Goal: Find specific page/section

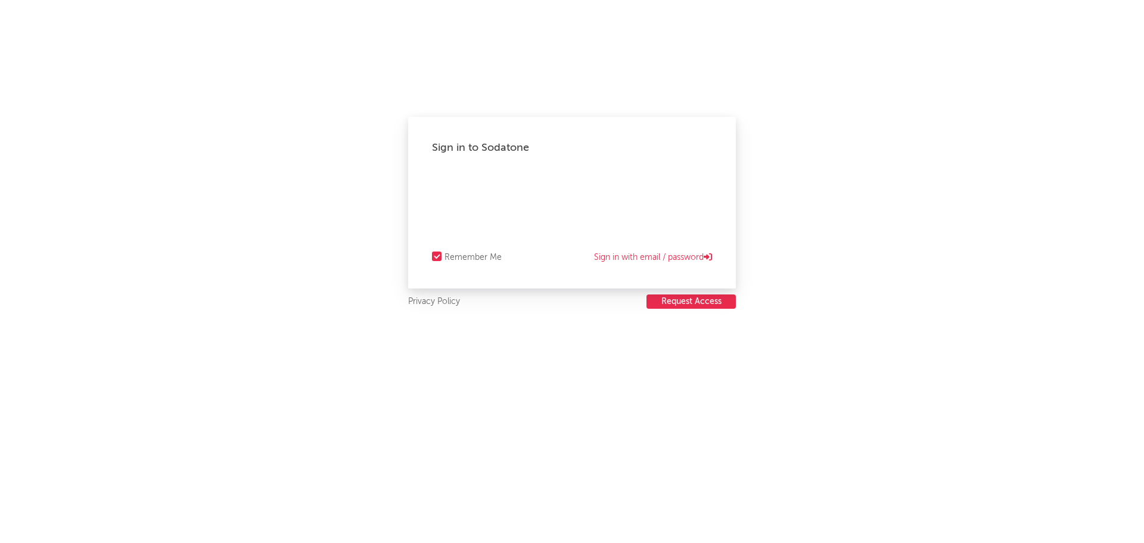
select select "recorded_music"
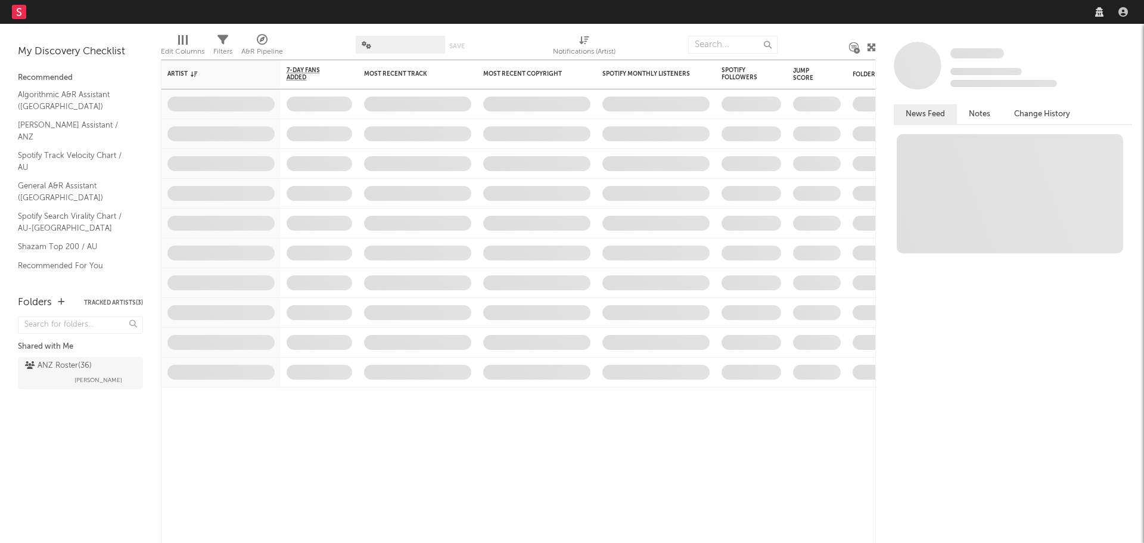
select select "recorded_music"
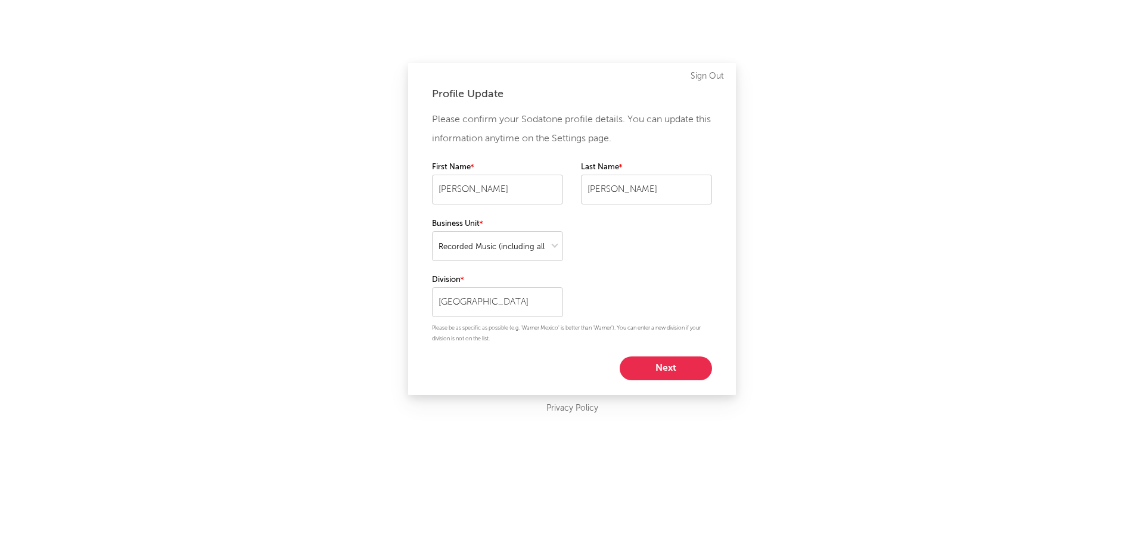
click at [648, 371] on button "Next" at bounding box center [666, 368] width 92 height 24
select select "exec"
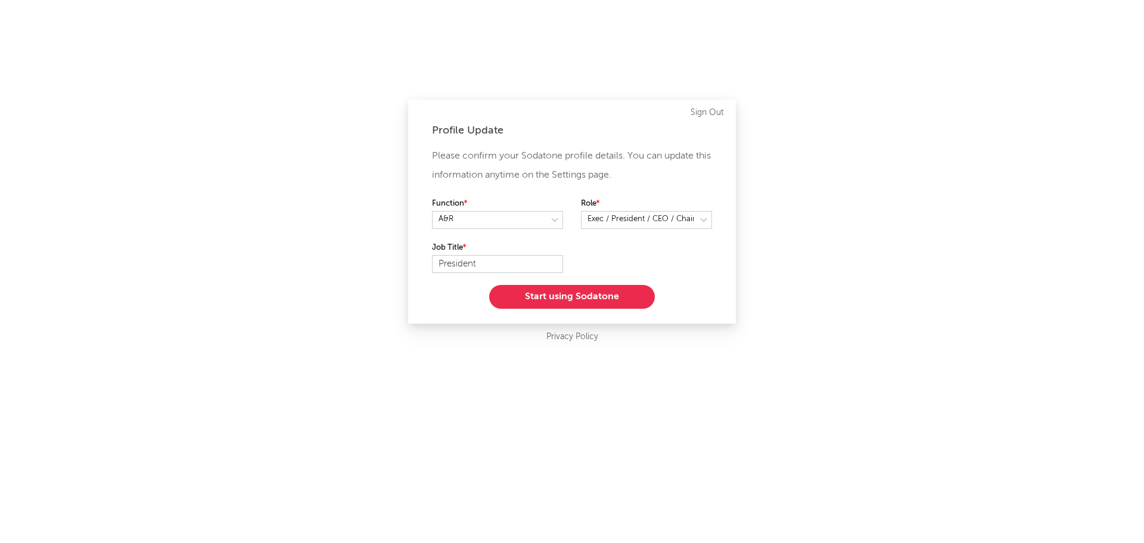
click at [555, 296] on button "Start using Sodatone" at bounding box center [572, 297] width 166 height 24
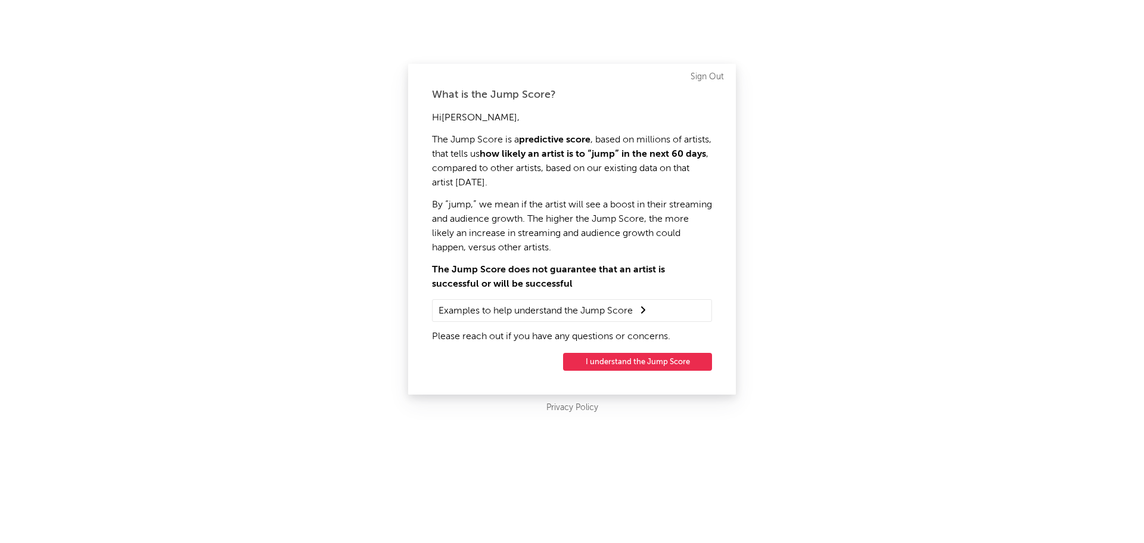
click at [594, 368] on button "I understand the Jump Score" at bounding box center [637, 362] width 149 height 18
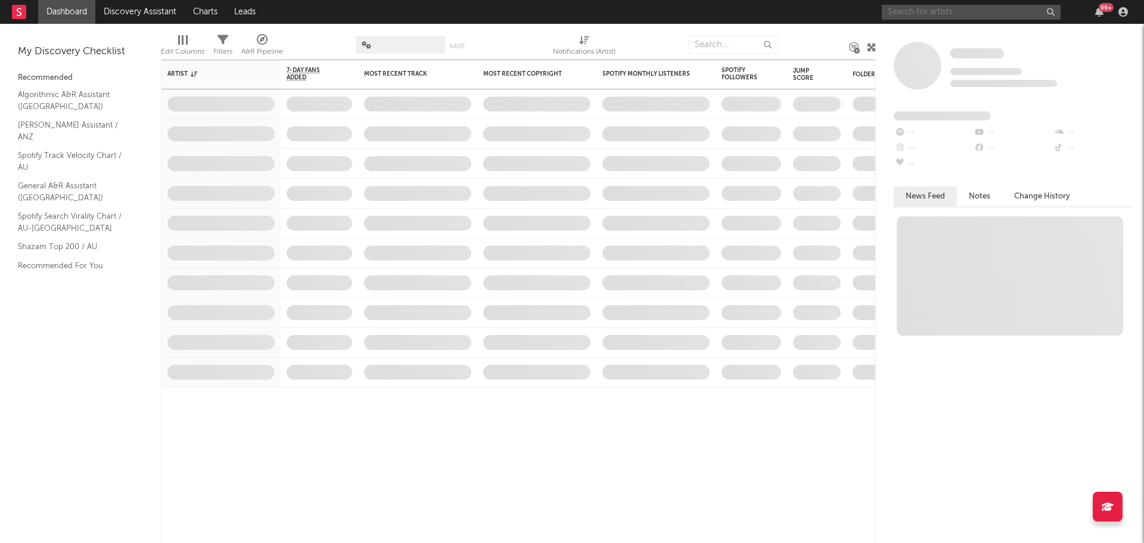
click at [918, 11] on input "text" at bounding box center [971, 12] width 179 height 15
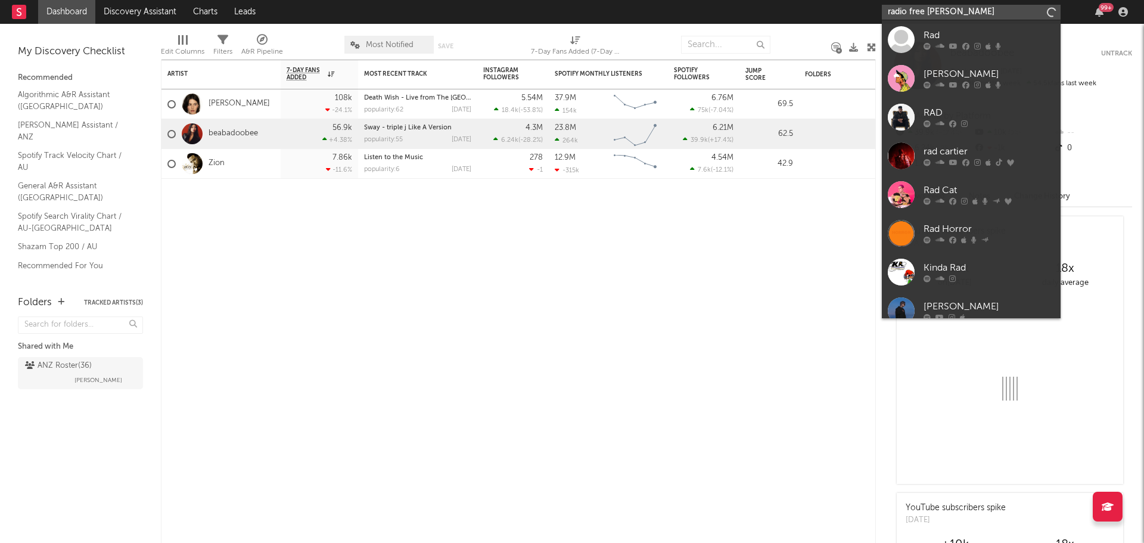
type input "radio free [PERSON_NAME]"
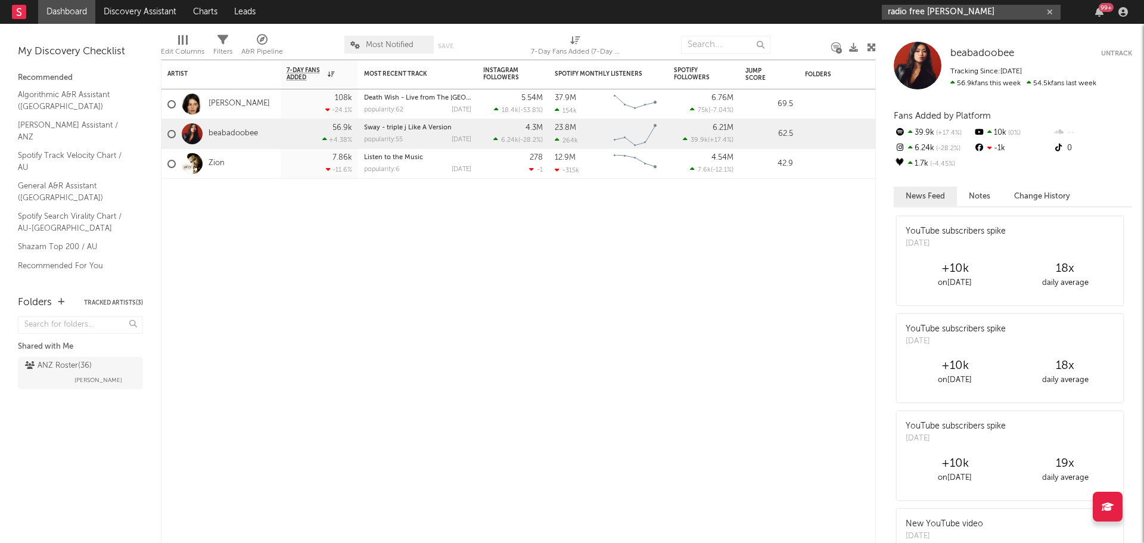
click at [949, 10] on input "radio free [PERSON_NAME]" at bounding box center [971, 12] width 179 height 15
click at [902, 17] on input "radio free [PERSON_NAME]" at bounding box center [971, 12] width 179 height 15
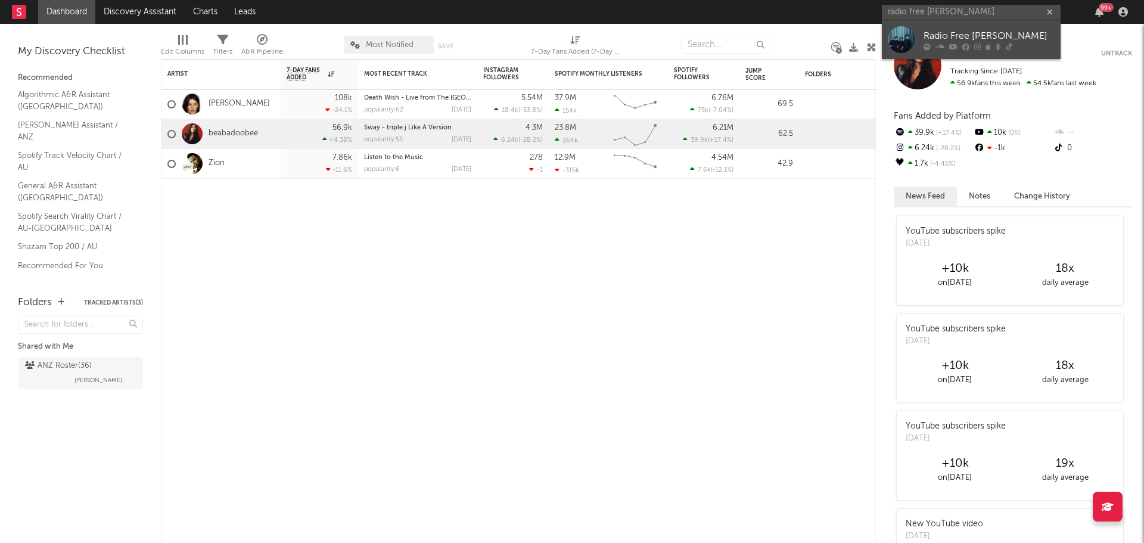
click at [916, 34] on link "Radio Free [PERSON_NAME]" at bounding box center [971, 39] width 179 height 39
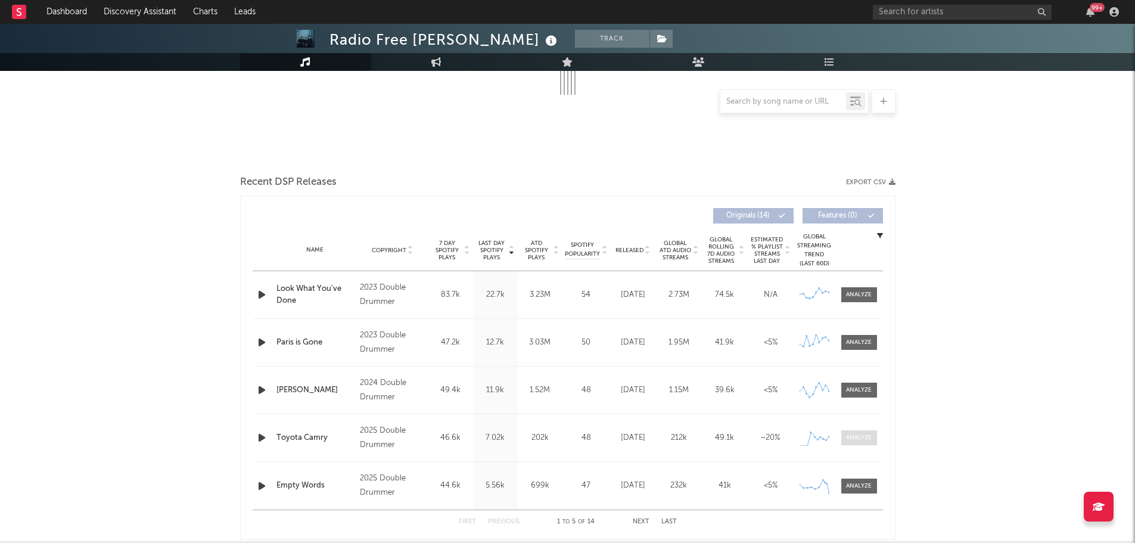
scroll to position [333, 0]
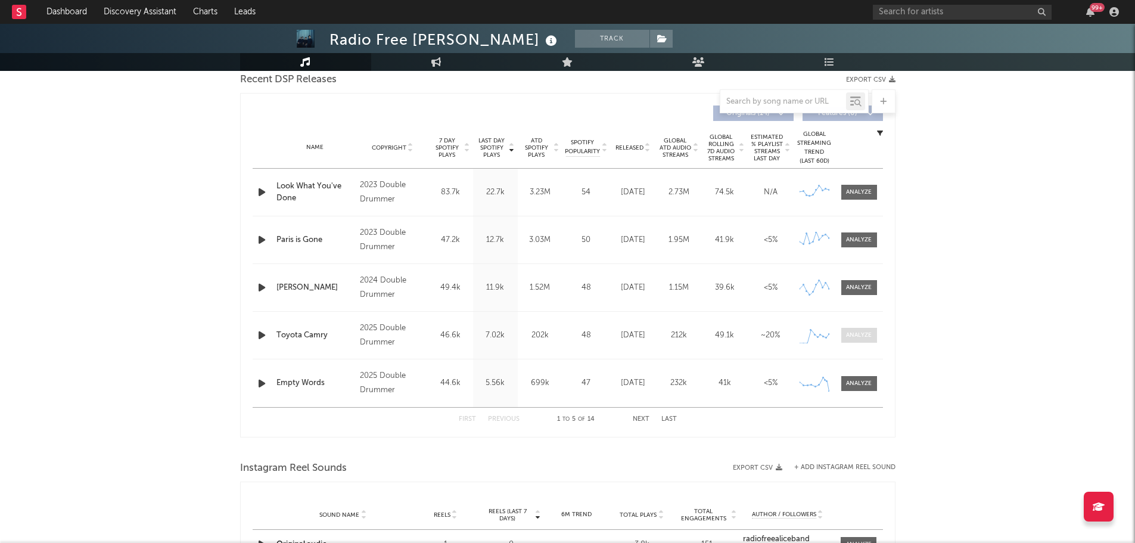
select select "6m"
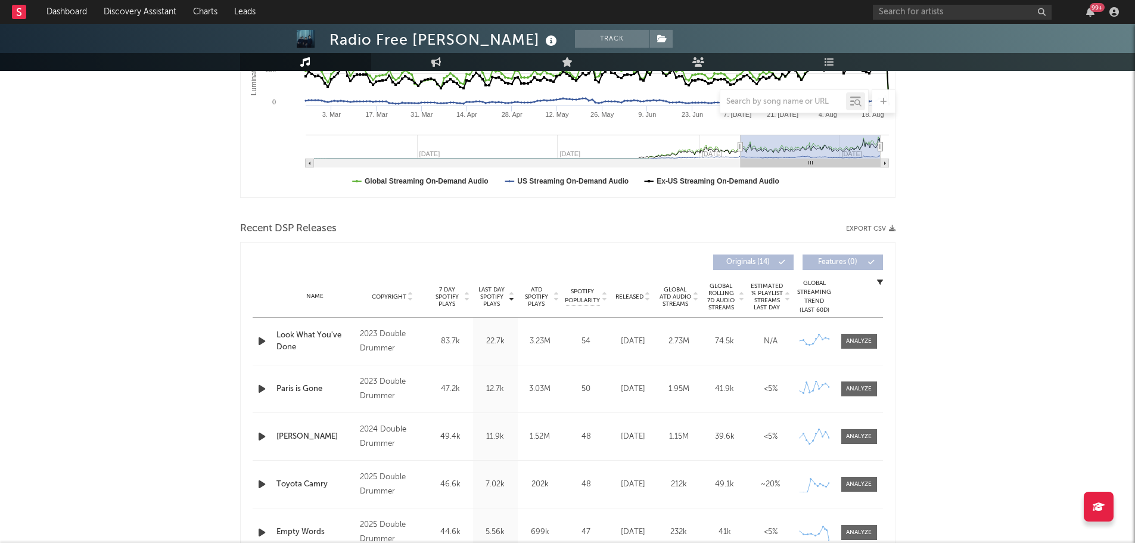
scroll to position [154, 0]
